Goal: Information Seeking & Learning: Check status

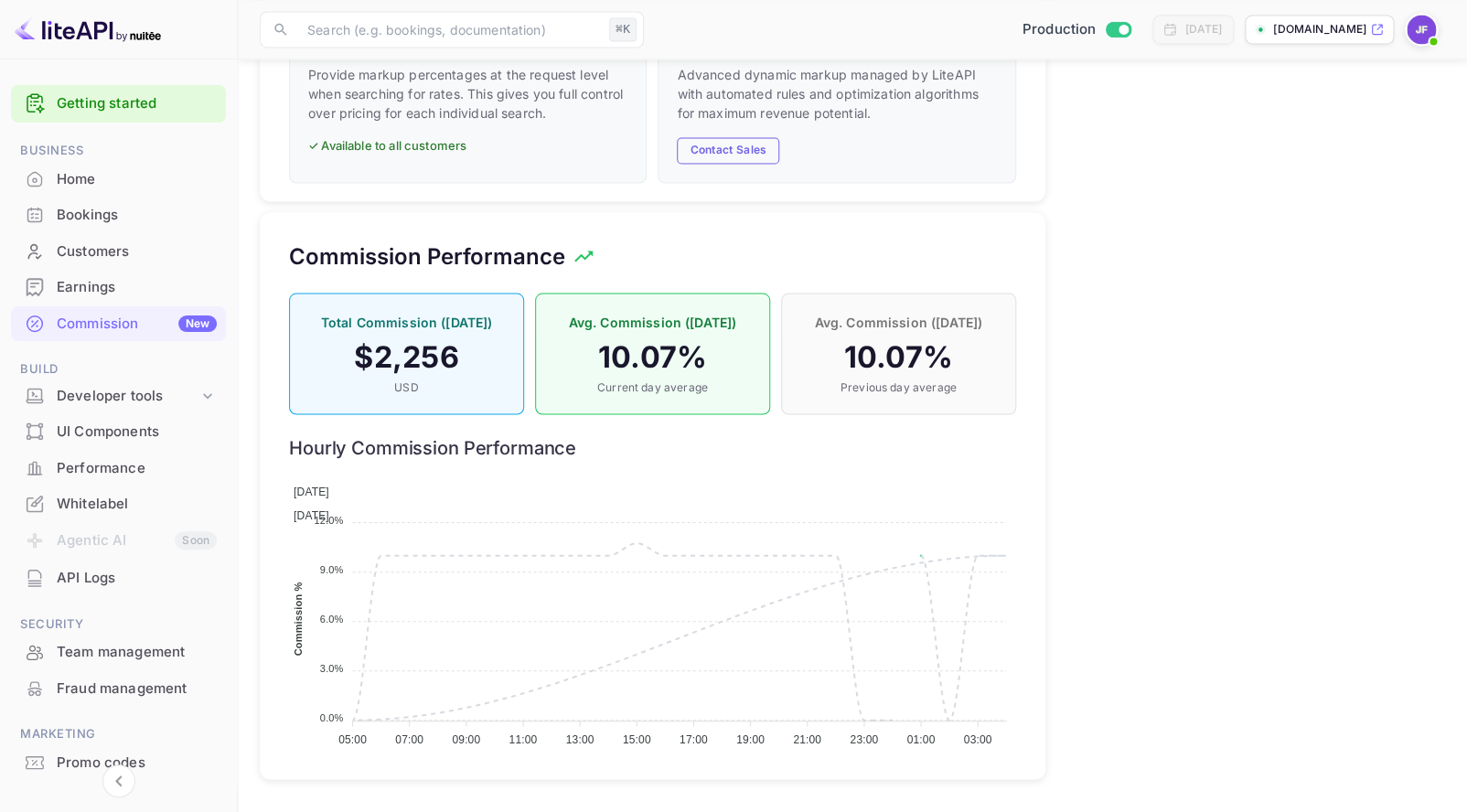
scroll to position [324, 726]
click at [116, 294] on div "Earnings" at bounding box center [137, 288] width 160 height 21
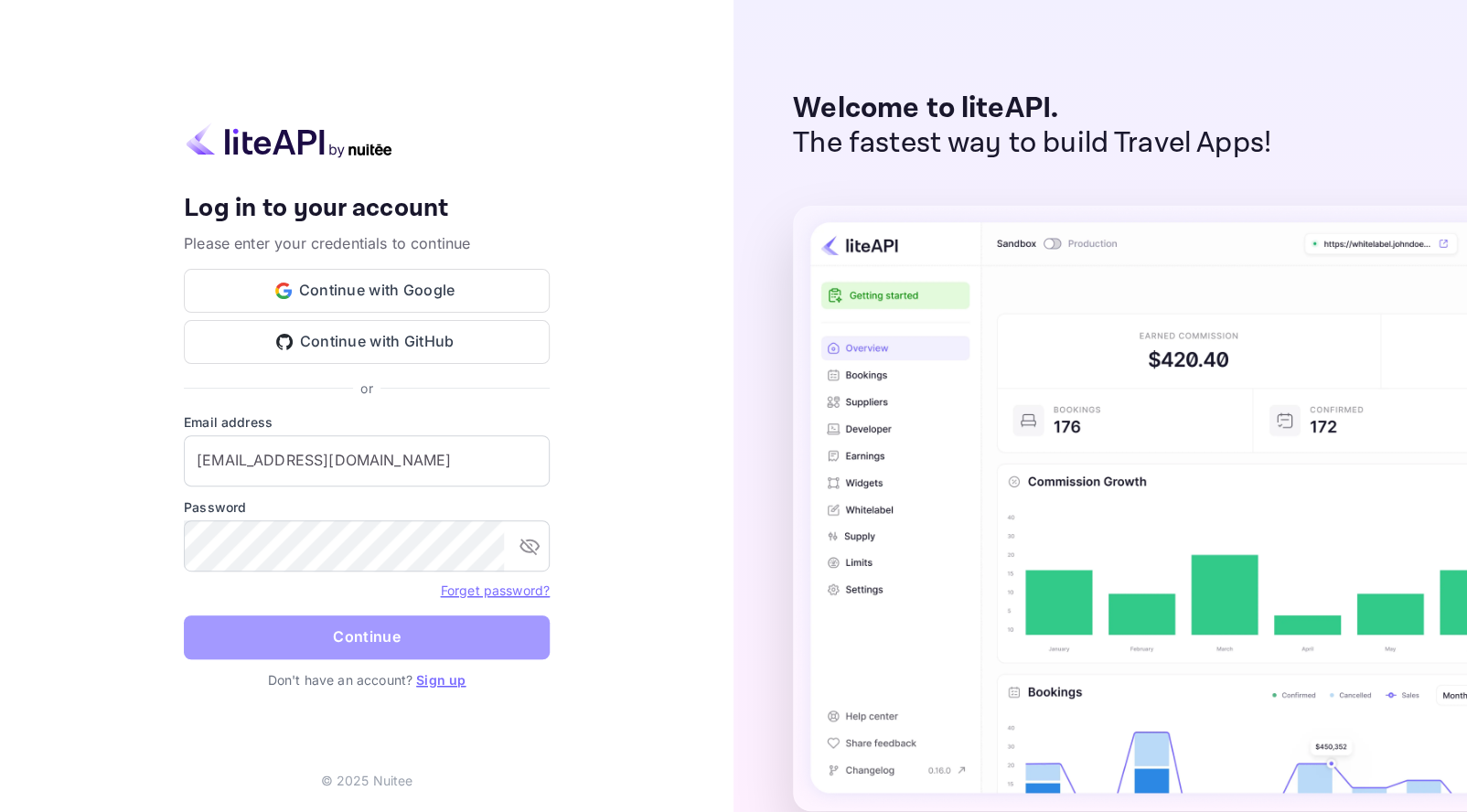
click at [366, 638] on button "Continue" at bounding box center [366, 636] width 366 height 43
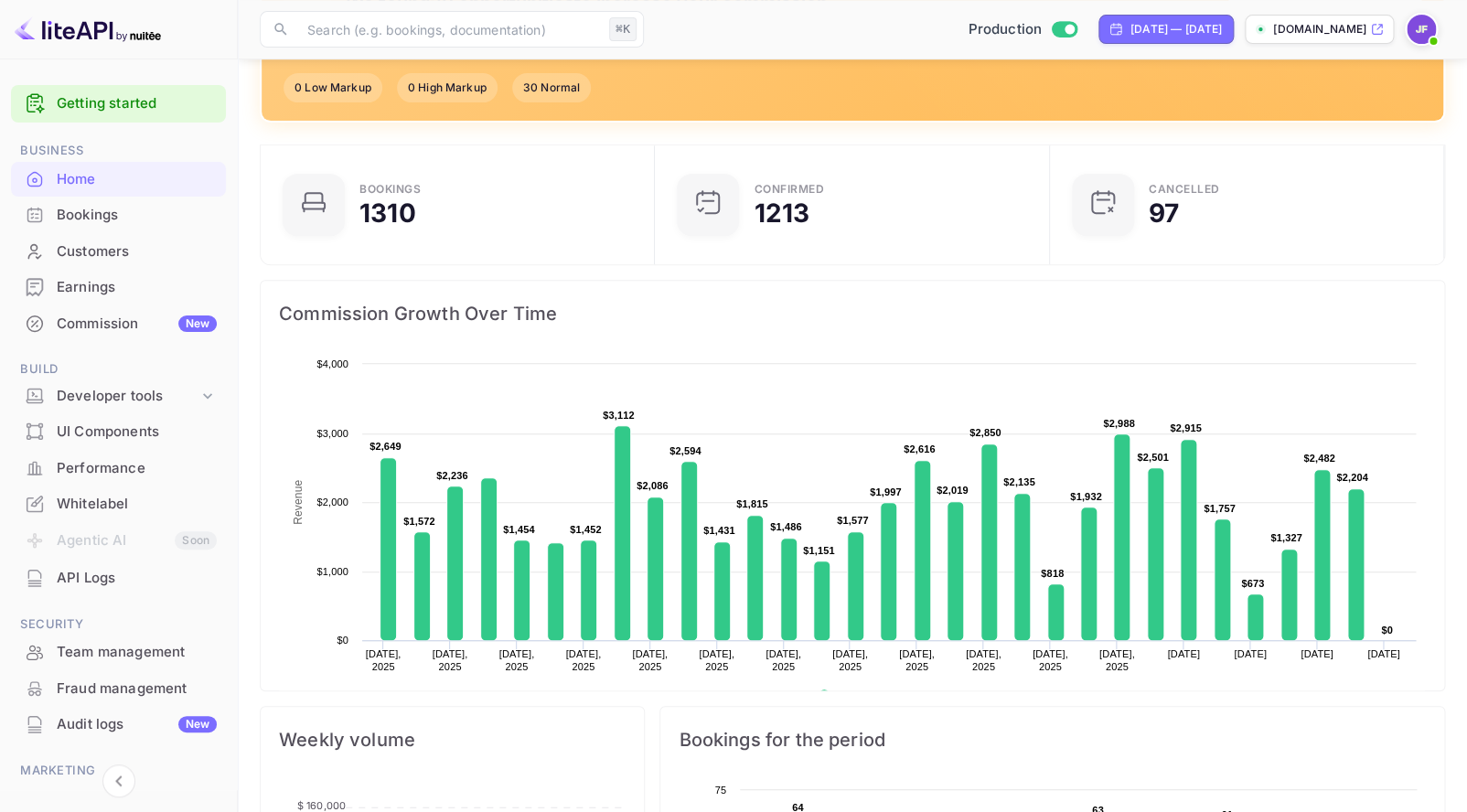
scroll to position [242, 0]
click at [95, 309] on div "Commission New" at bounding box center [118, 323] width 215 height 36
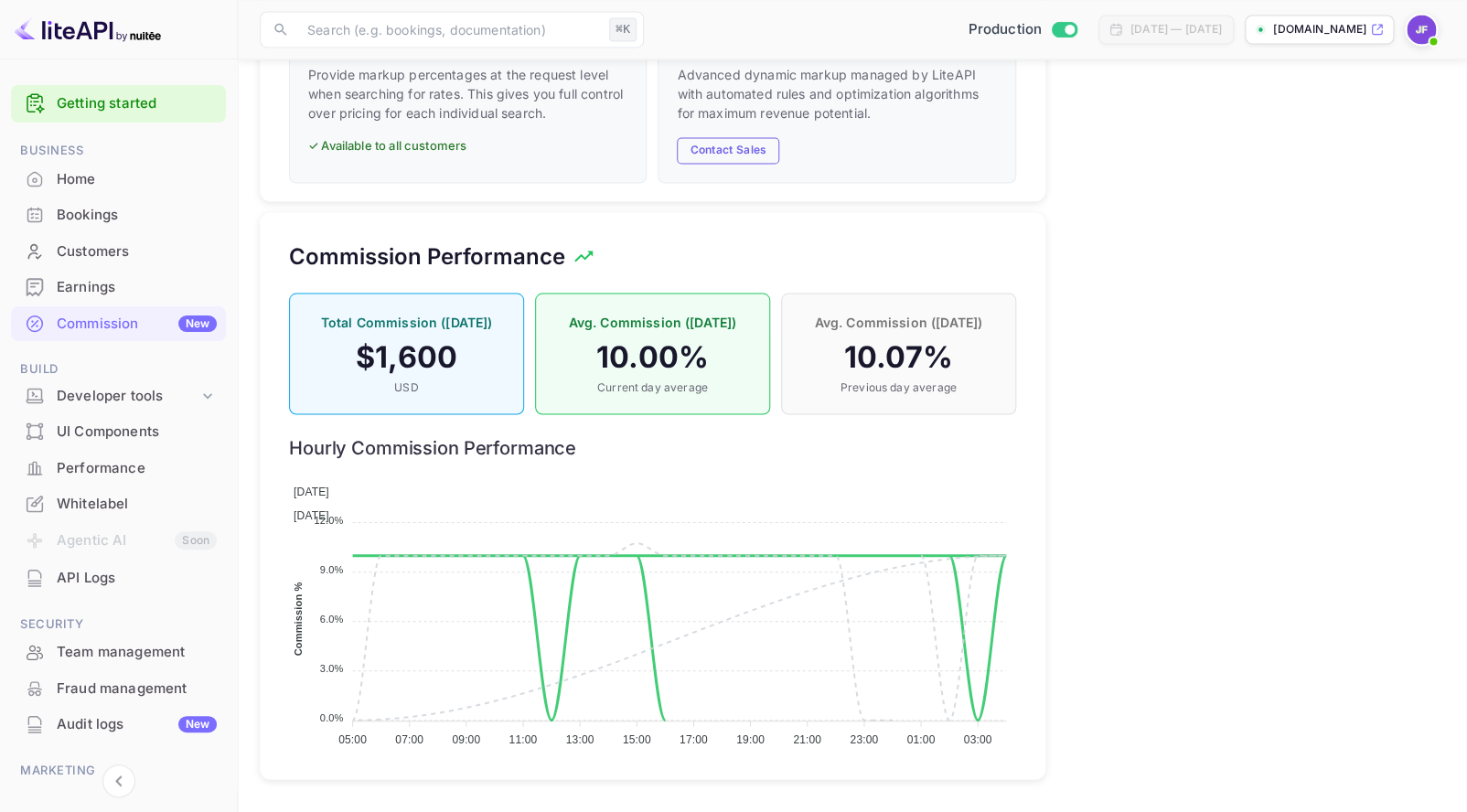
scroll to position [1285, 0]
click at [86, 280] on div "Earnings" at bounding box center [137, 288] width 160 height 21
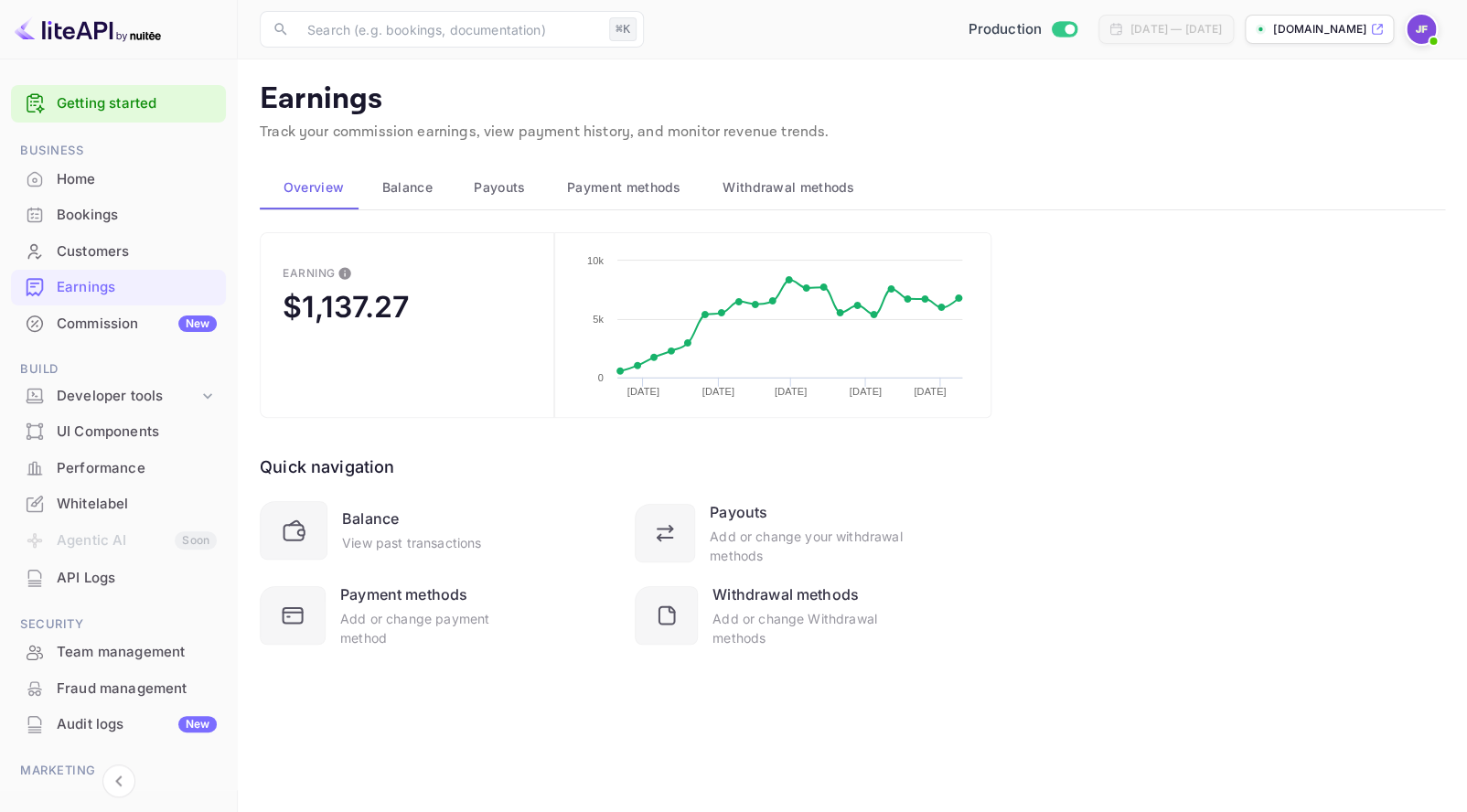
click at [510, 185] on span "Payouts" at bounding box center [499, 187] width 51 height 22
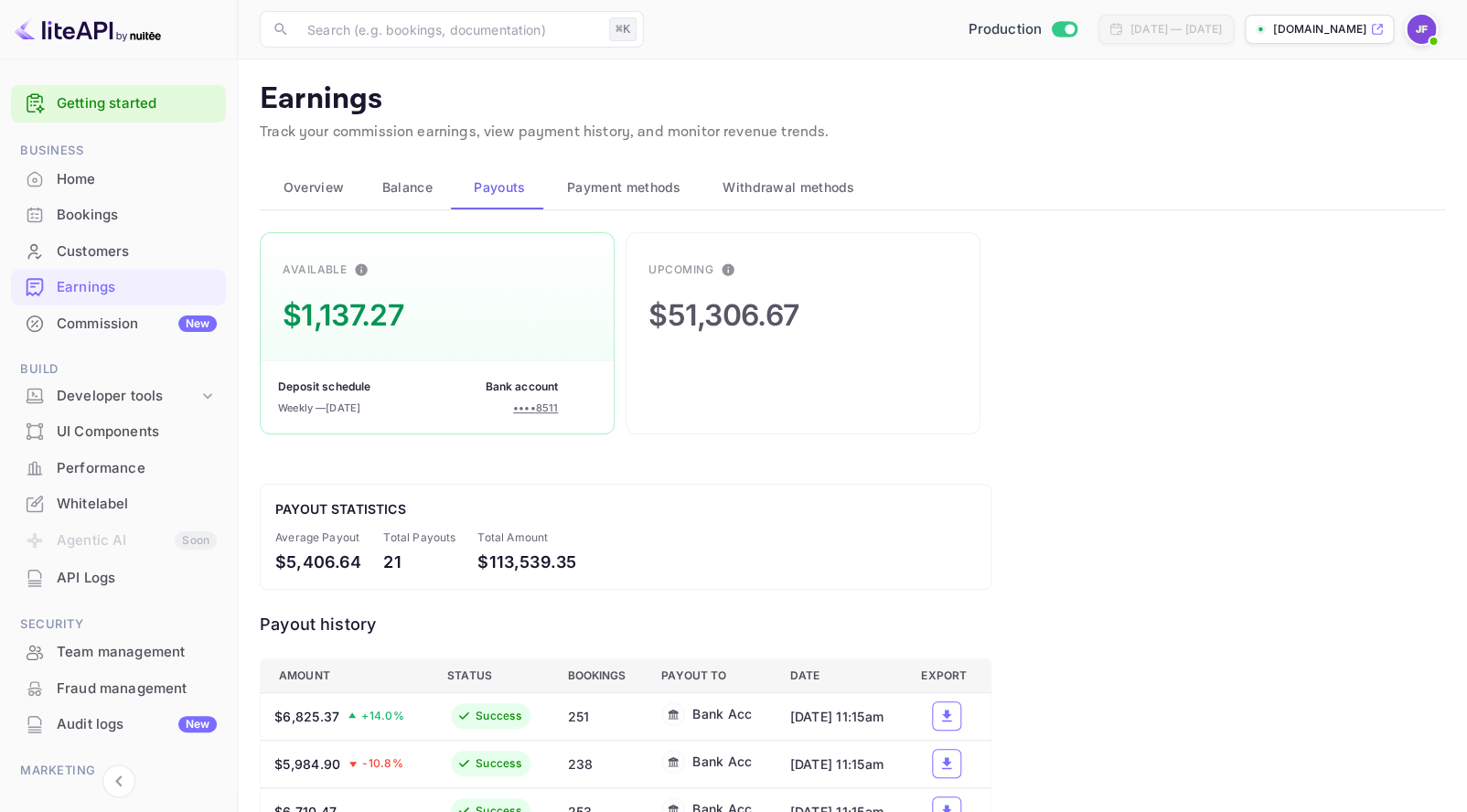
click at [86, 207] on div "Bookings" at bounding box center [137, 215] width 160 height 21
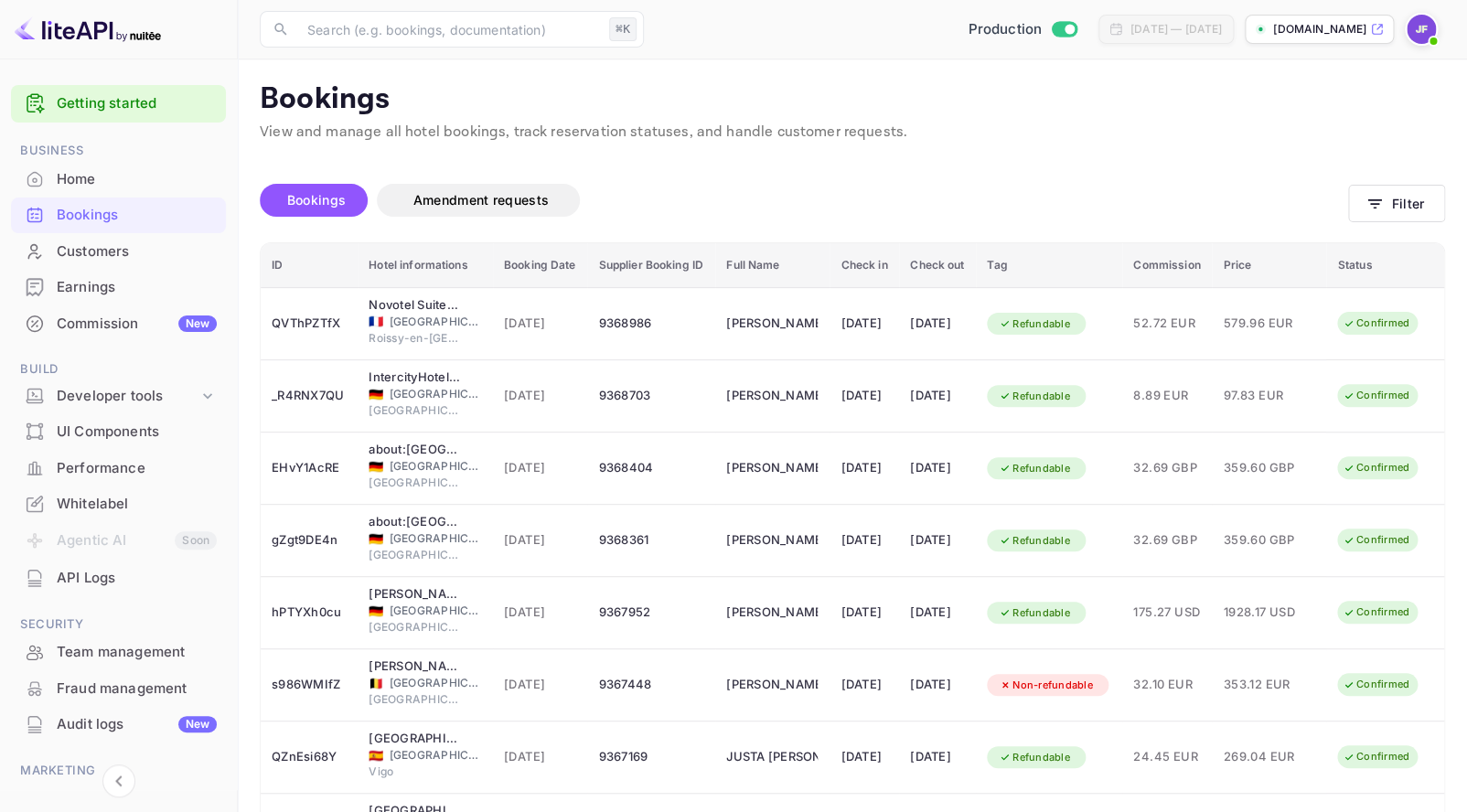
click at [98, 179] on div "Home" at bounding box center [137, 180] width 160 height 21
